Goal: Task Accomplishment & Management: Manage account settings

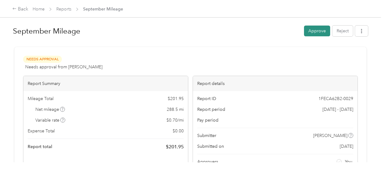
click at [313, 30] on button "Approve" at bounding box center [317, 31] width 26 height 11
